Goal: Transaction & Acquisition: Purchase product/service

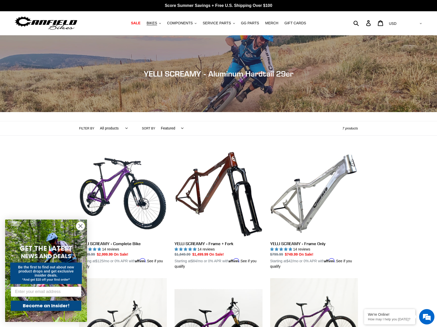
click at [77, 226] on circle "Close dialog" at bounding box center [80, 226] width 8 height 8
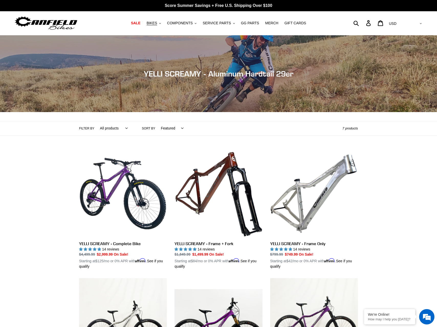
click at [391, 156] on div "Collection: YELLI SCREAMY - Aluminum Hardtail 29er Filter by All products 29er …" at bounding box center [218, 286] width 437 height 502
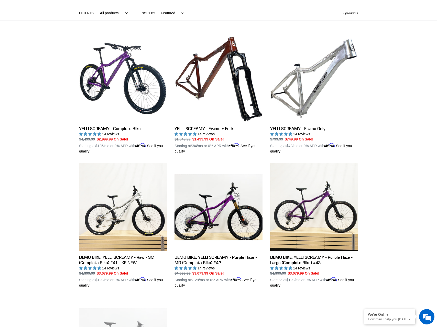
click at [27, 110] on div "Collection: YELLI SCREAMY - Aluminum Hardtail 29er Filter by All products 29er …" at bounding box center [218, 171] width 437 height 502
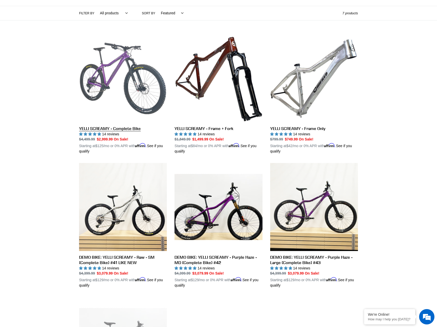
click at [114, 75] on link "YELLI SCREAMY - Complete Bike" at bounding box center [123, 95] width 88 height 120
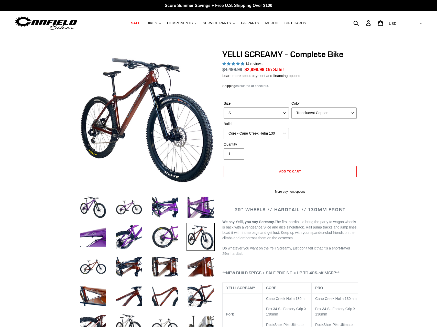
select select "highest-rating"
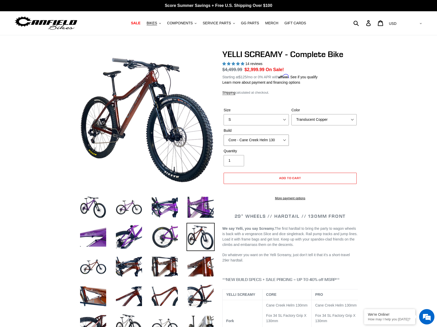
click at [252, 143] on select "Core - Cane Creek Helm 130 Pro - [GEOGRAPHIC_DATA] Helm 130 Core - Fox 34 SL Fa…" at bounding box center [255, 139] width 65 height 11
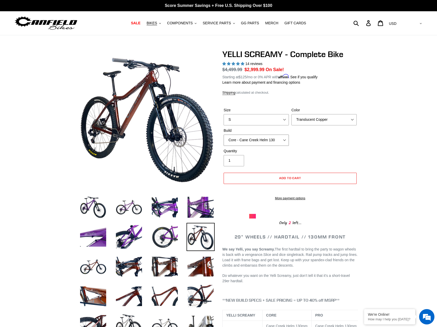
click at [256, 139] on select "Core - Cane Creek Helm 130 Pro - [GEOGRAPHIC_DATA] Helm 130 Core - Fox 34 SL Fa…" at bounding box center [255, 139] width 65 height 11
select select "Pro - Fox 34 SL Factory Grip X 130"
click at [223, 134] on select "Core - Cane Creek Helm 130 Pro - [GEOGRAPHIC_DATA] Helm 130 Core - Fox 34 SL Fa…" at bounding box center [255, 139] width 65 height 11
